Goal: Information Seeking & Learning: Get advice/opinions

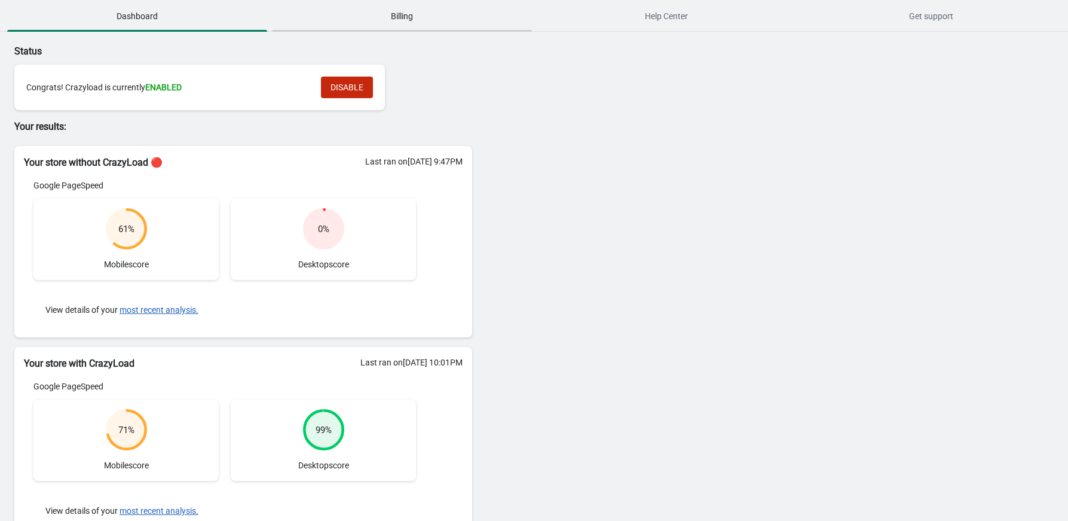
click at [409, 27] on button "Billing" at bounding box center [402, 16] width 265 height 31
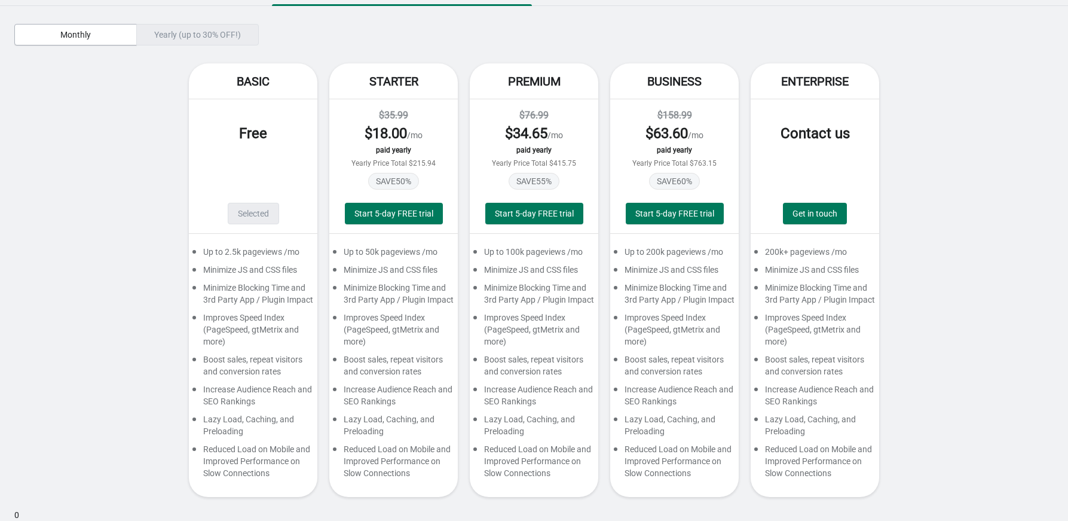
scroll to position [30, 0]
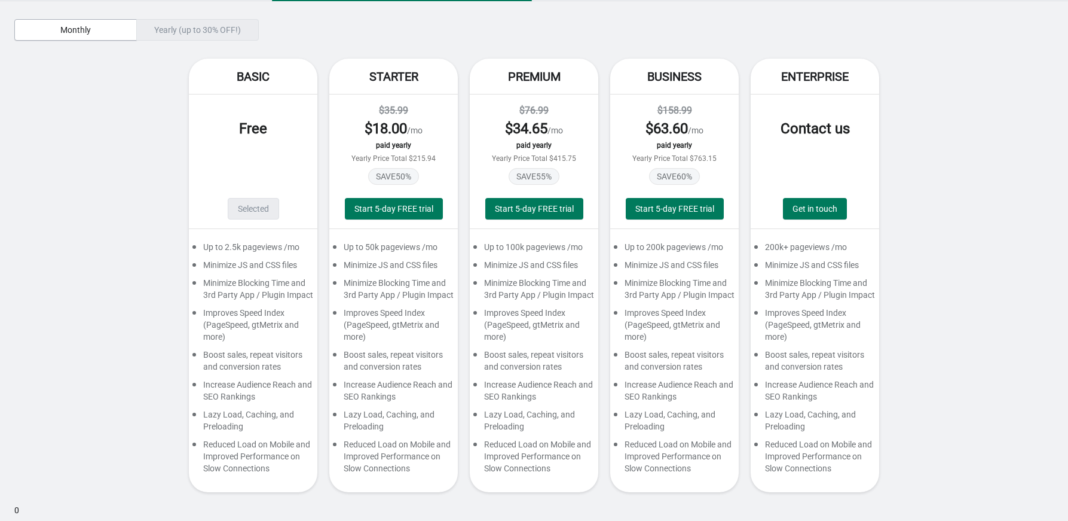
click at [522, 134] on span "$ 34.65" at bounding box center [526, 128] width 42 height 17
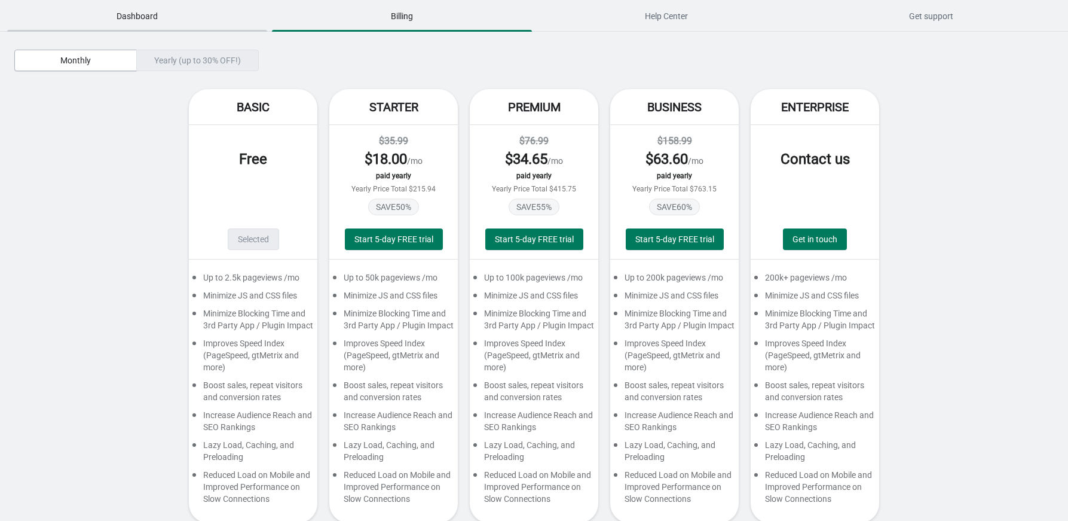
click at [144, 19] on span "Dashboard" at bounding box center [137, 16] width 260 height 22
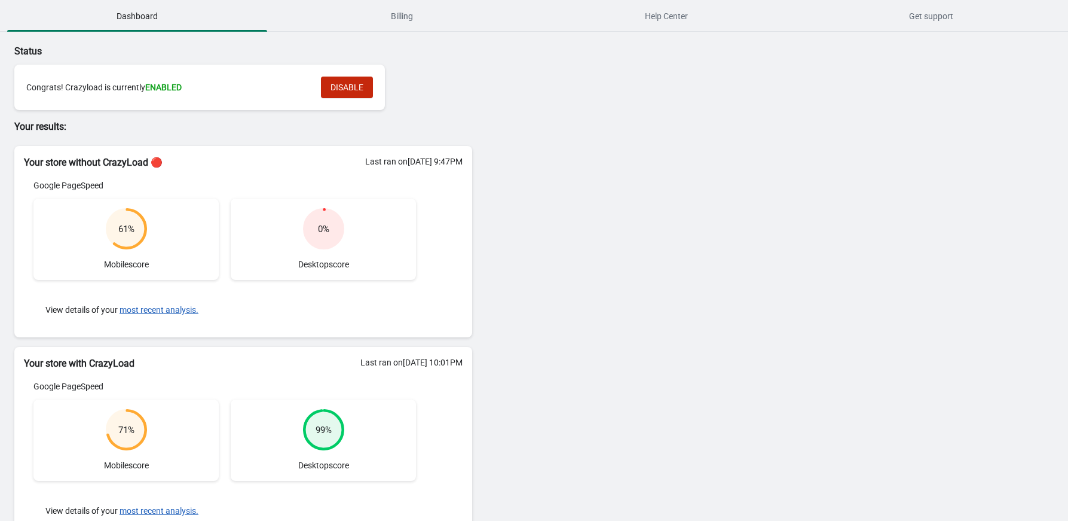
click at [683, 159] on div "Status Congrats! Crazyload is currently ENABLED DISABLE Your results: Your stor…" at bounding box center [534, 335] width 1068 height 607
click at [671, 12] on span "Help Center" at bounding box center [667, 16] width 260 height 22
click at [125, 14] on span "Dashboard" at bounding box center [137, 16] width 260 height 22
click at [407, 6] on span "Billing" at bounding box center [402, 16] width 260 height 22
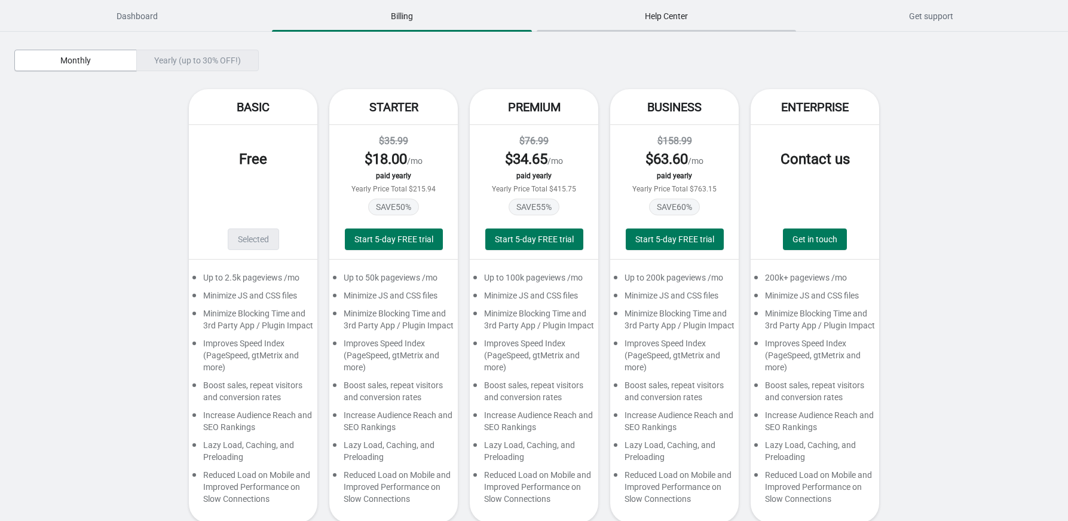
click at [651, 15] on span "Help Center" at bounding box center [667, 16] width 260 height 22
click at [806, 4] on button "Get support" at bounding box center [931, 16] width 265 height 31
click at [999, 154] on div "Basic Free Selected Up to 2.5k pageviews /mo Minimize JS and CSS files Minimize…" at bounding box center [534, 311] width 1040 height 445
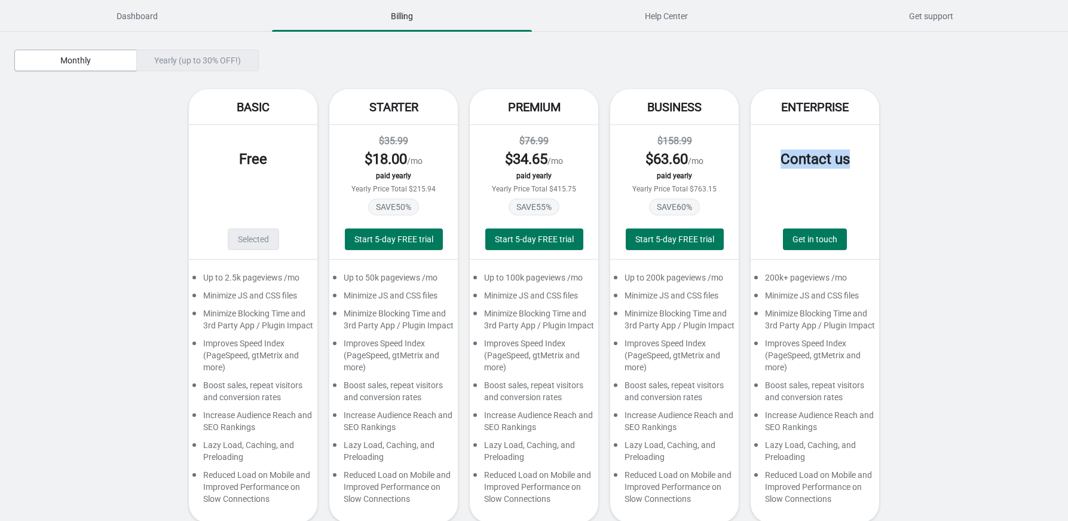
click at [999, 154] on div "Basic Free Selected Up to 2.5k pageviews /mo Minimize JS and CSS files Minimize…" at bounding box center [534, 311] width 1040 height 445
click at [896, 13] on span "Get support" at bounding box center [931, 16] width 260 height 22
